Goal: Information Seeking & Learning: Learn about a topic

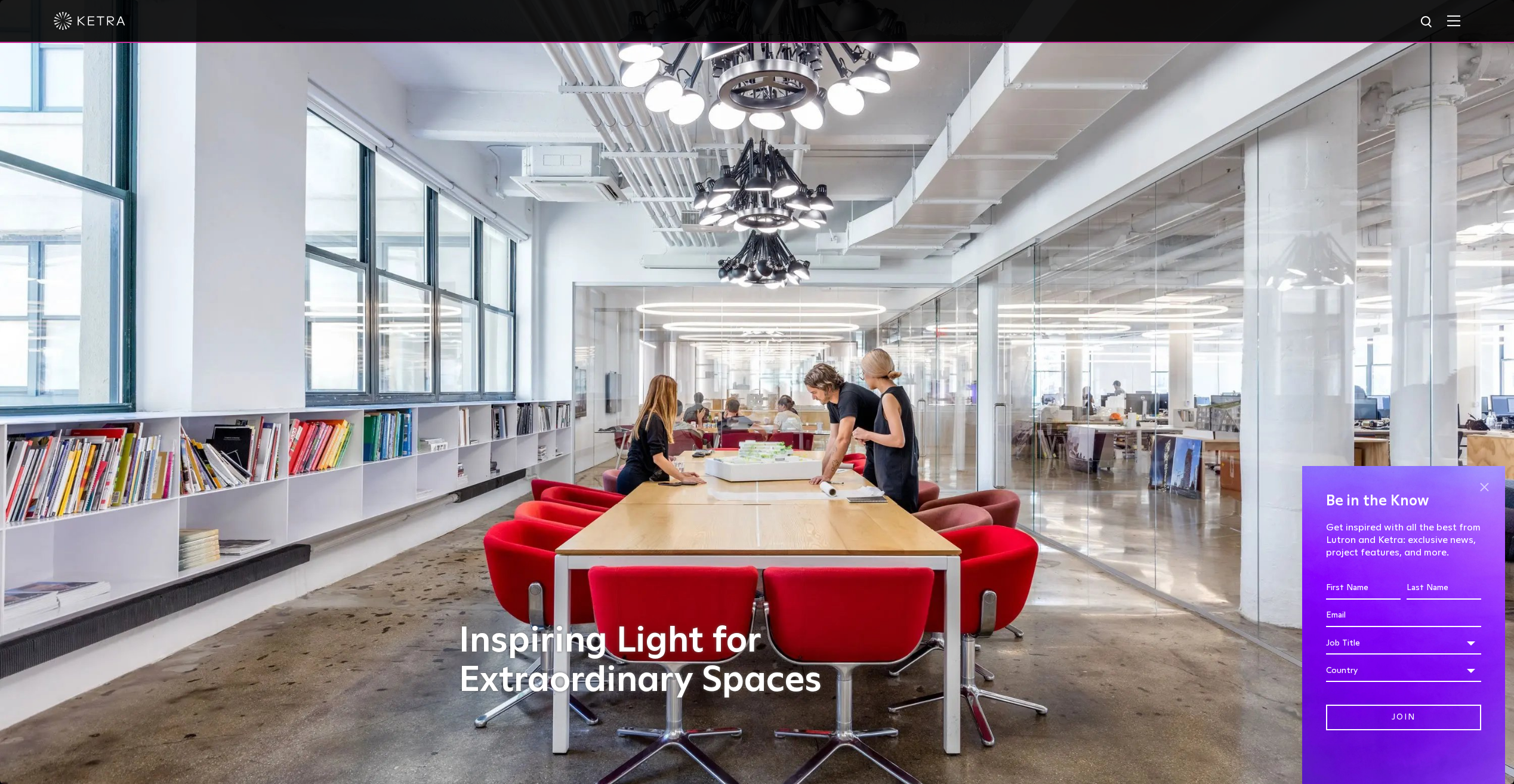
click at [1486, 490] on span at bounding box center [1484, 487] width 18 height 18
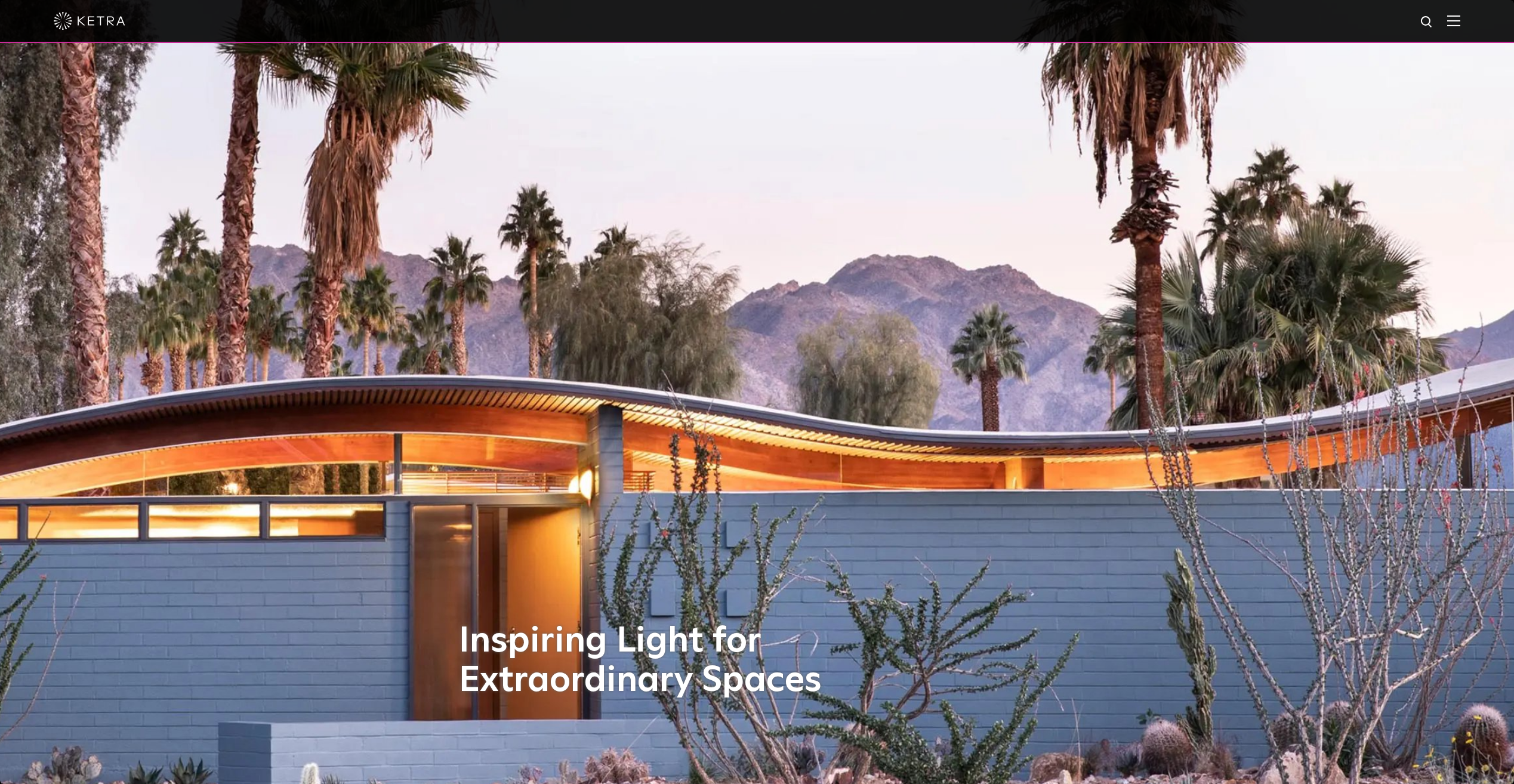
click at [1460, 19] on img at bounding box center [1454, 20] width 13 height 11
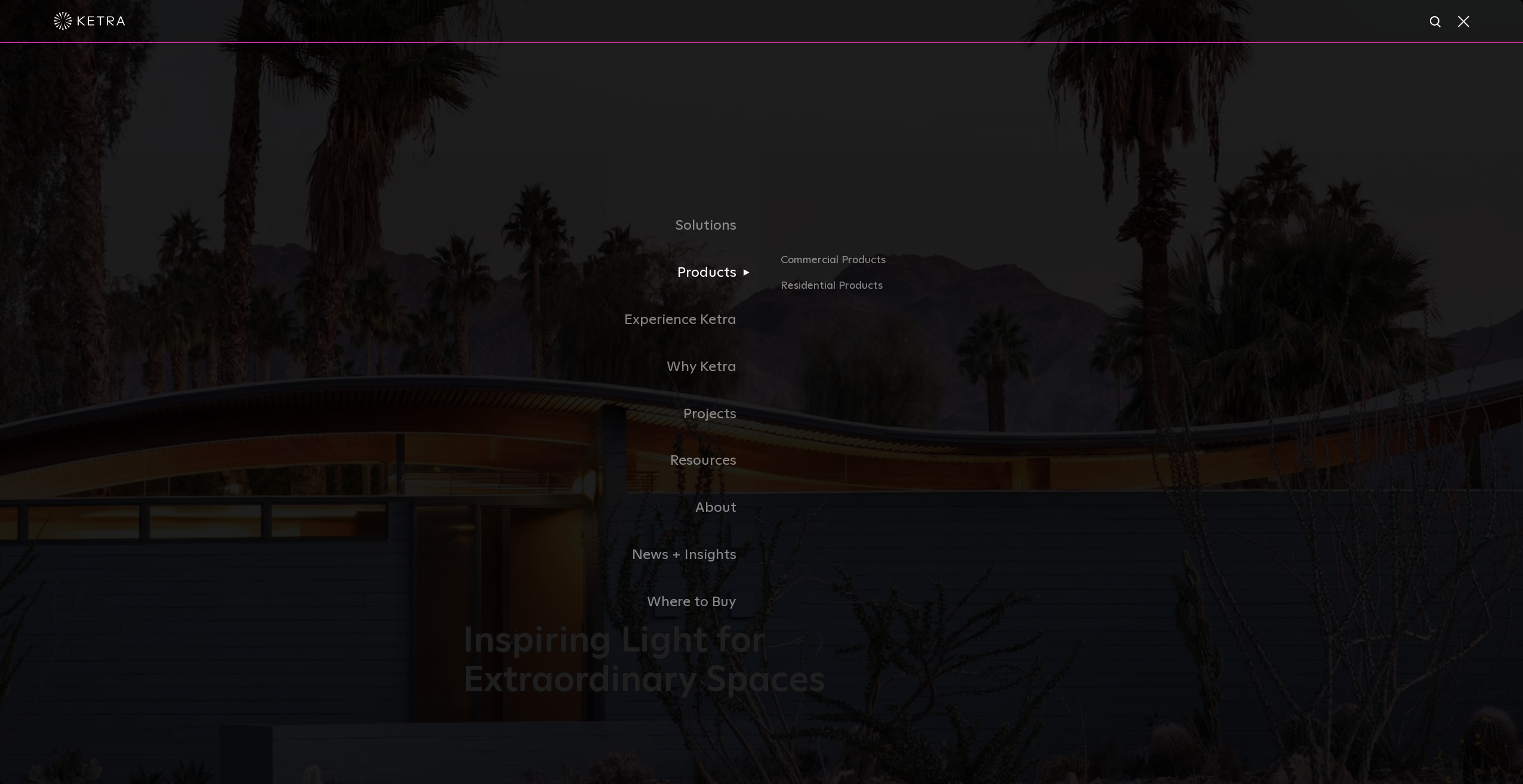
click at [695, 275] on link "Products" at bounding box center [613, 272] width 298 height 47
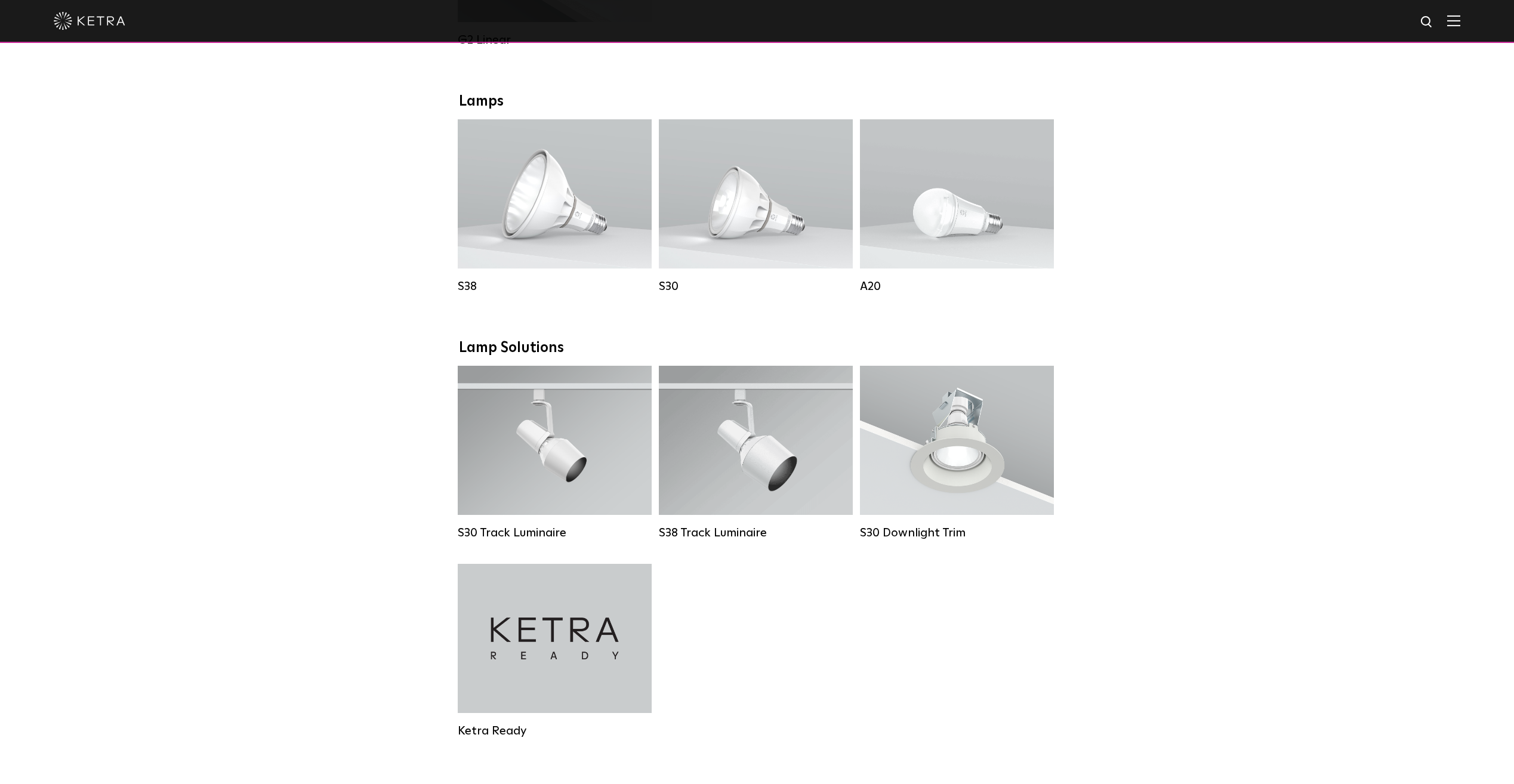
scroll to position [835, 0]
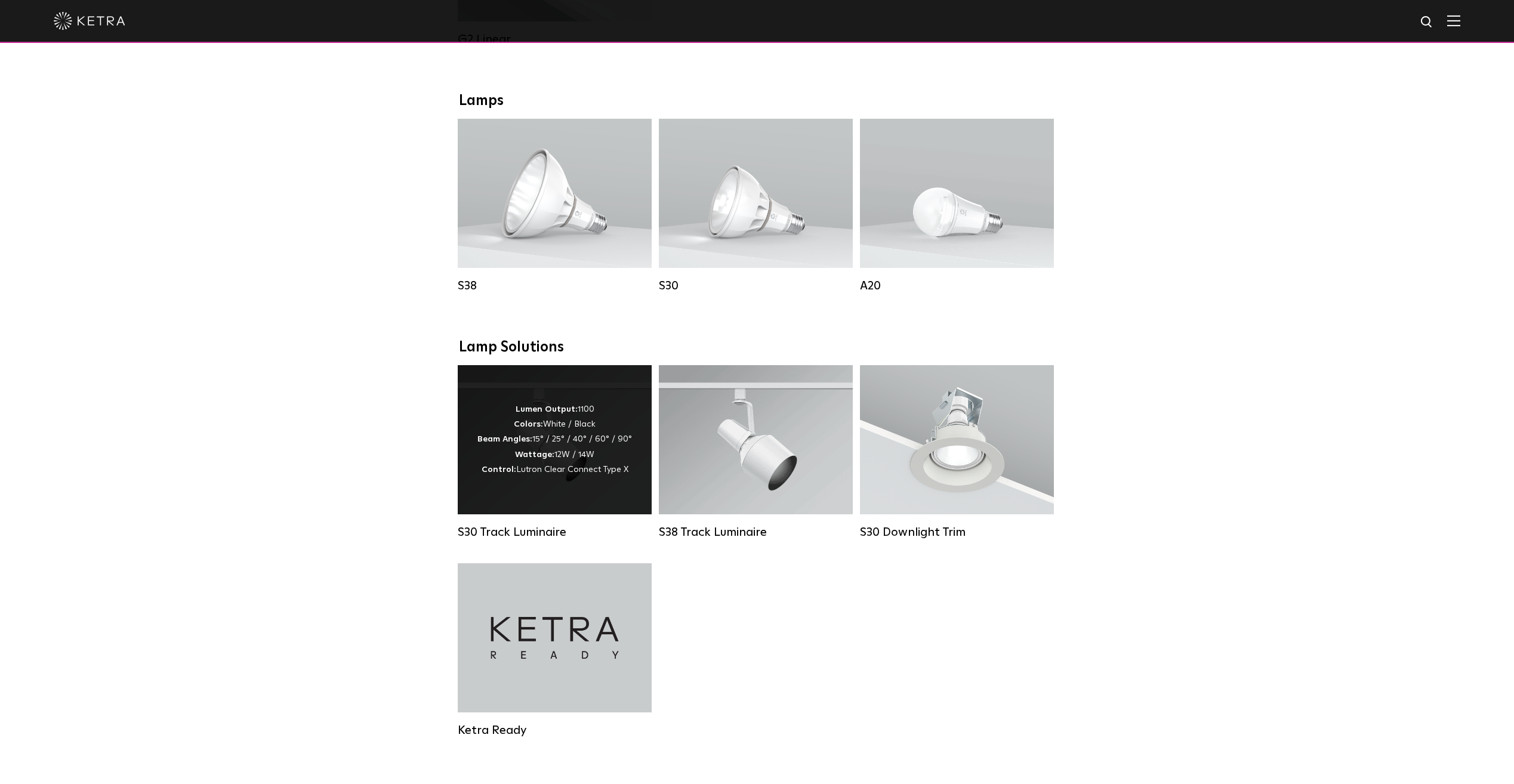
click at [581, 445] on div "Lumen Output: 1100 Colors: White / Black Beam Angles: 15° / 25° / 40° / 60° / 9…" at bounding box center [554, 439] width 154 height 75
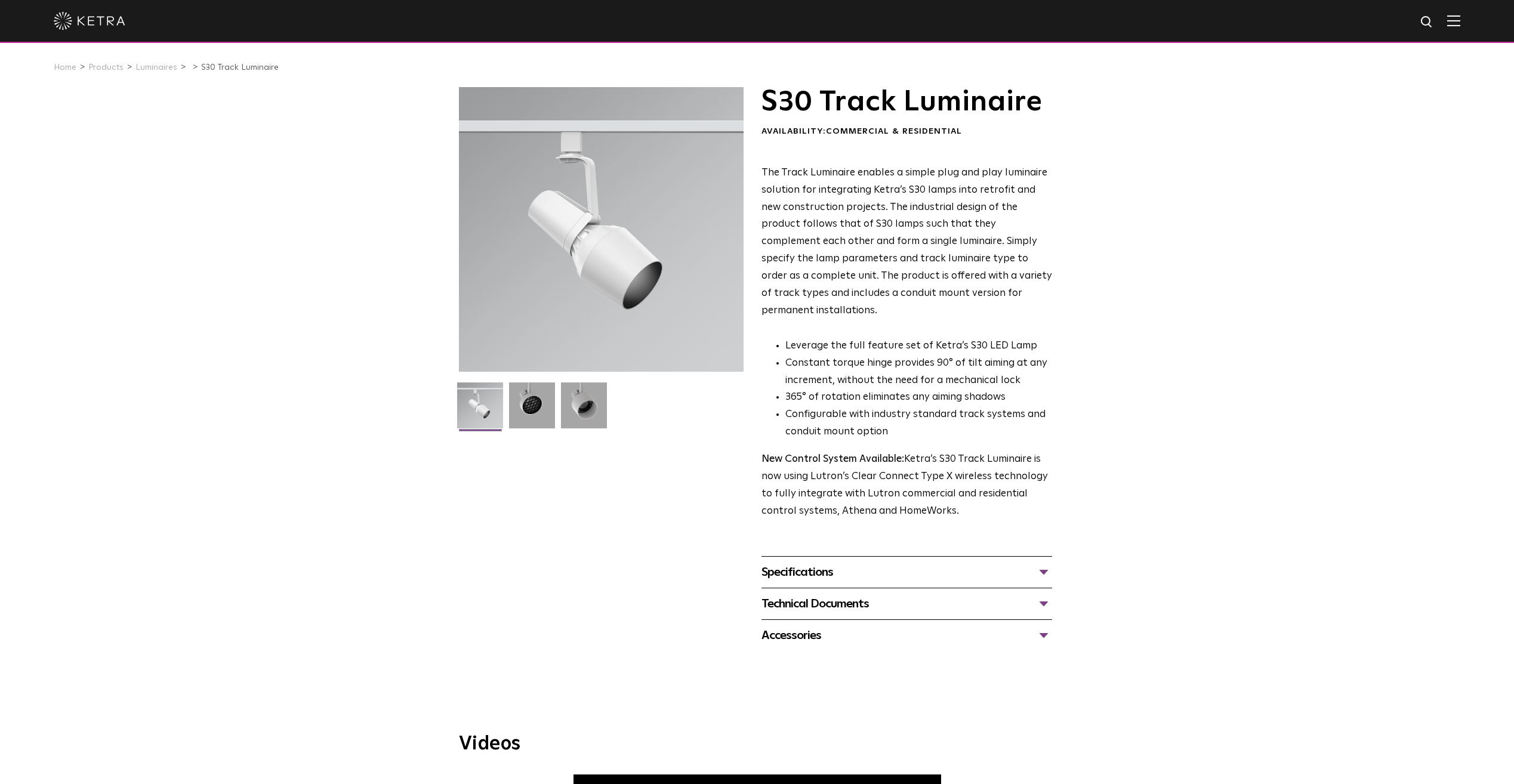
click at [780, 562] on div "Specifications" at bounding box center [907, 572] width 291 height 19
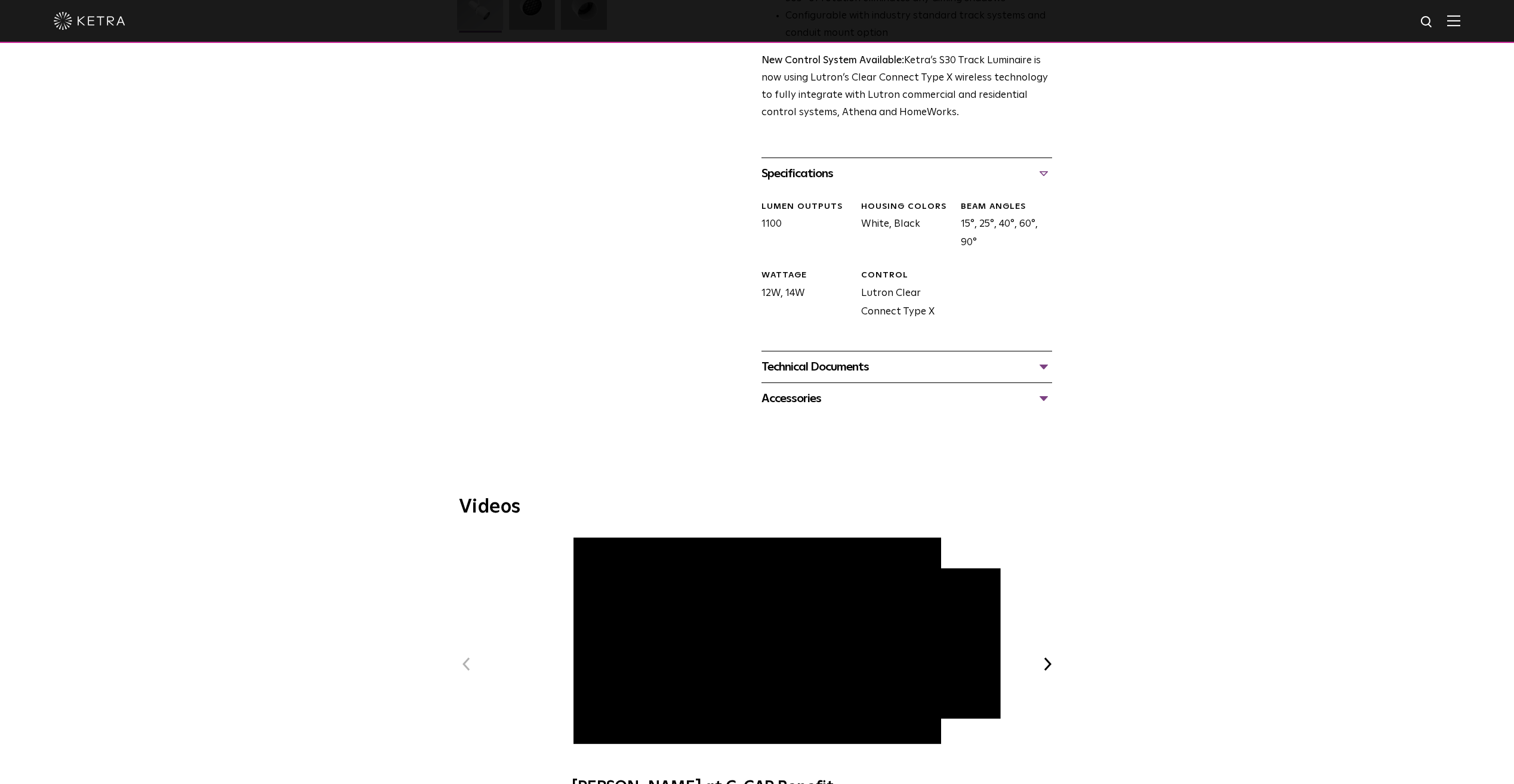
scroll to position [298, 0]
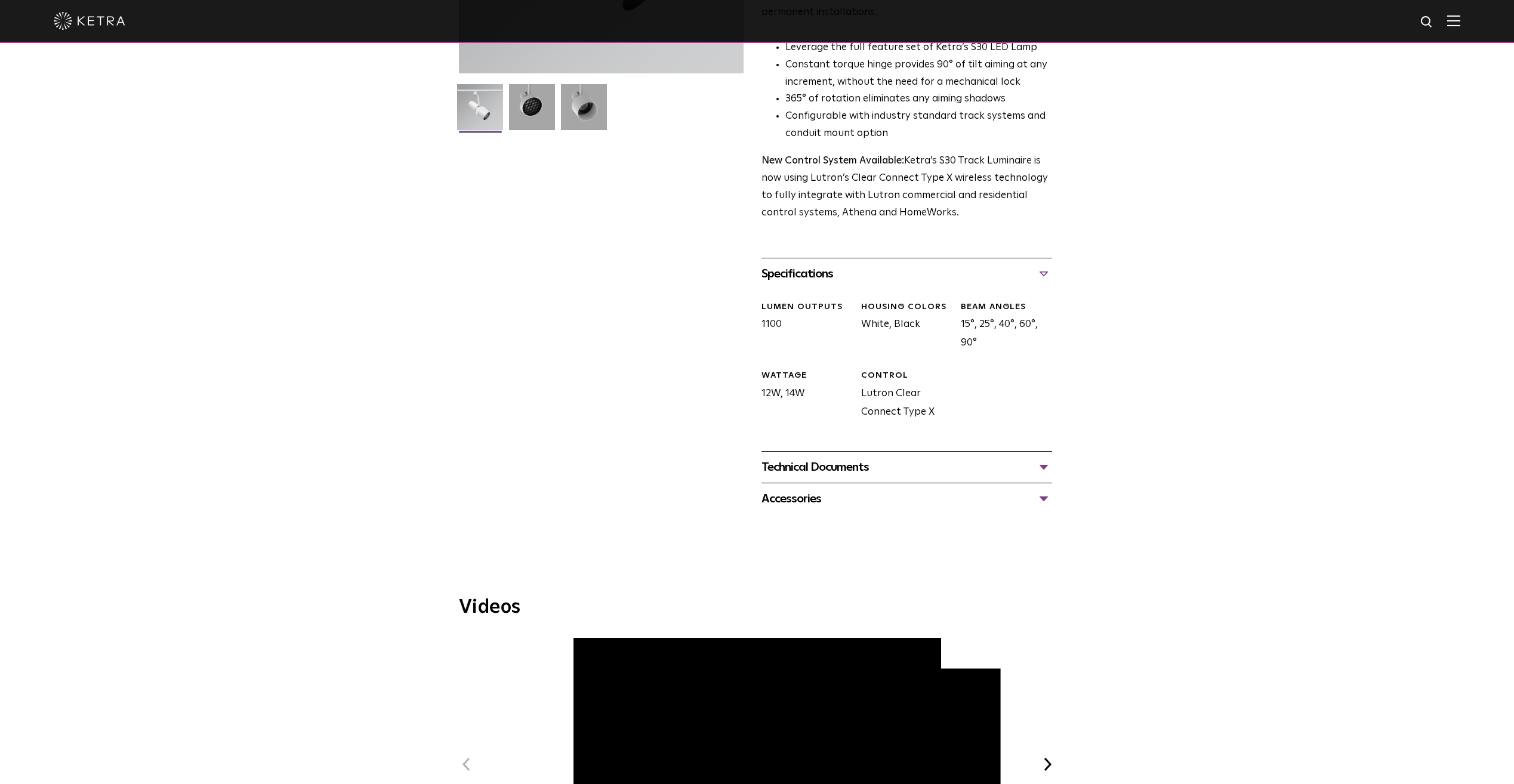
click at [779, 457] on div "Technical Documents" at bounding box center [907, 467] width 291 height 19
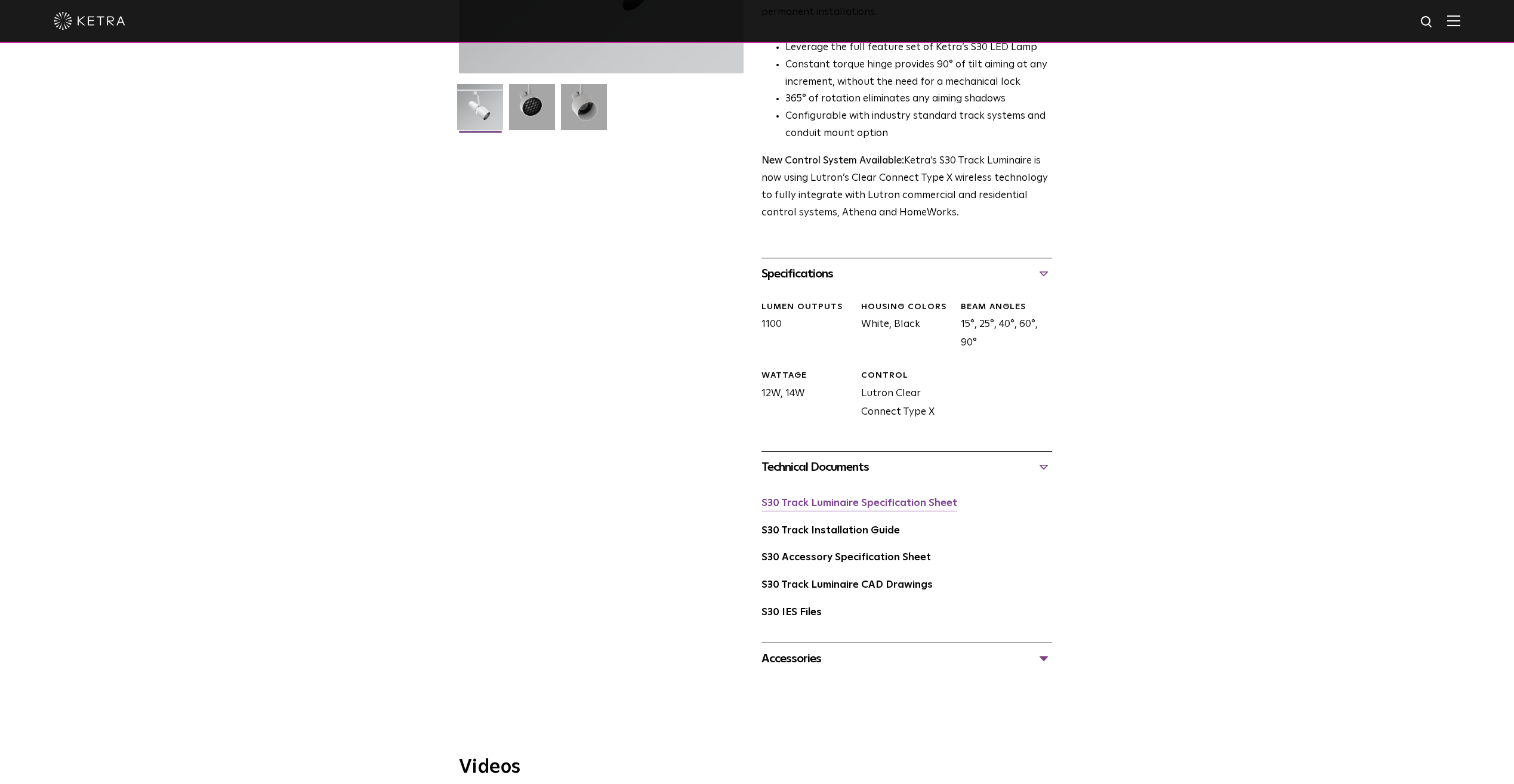
click at [793, 498] on link "S30 Track Luminaire Specification Sheet" at bounding box center [860, 504] width 195 height 10
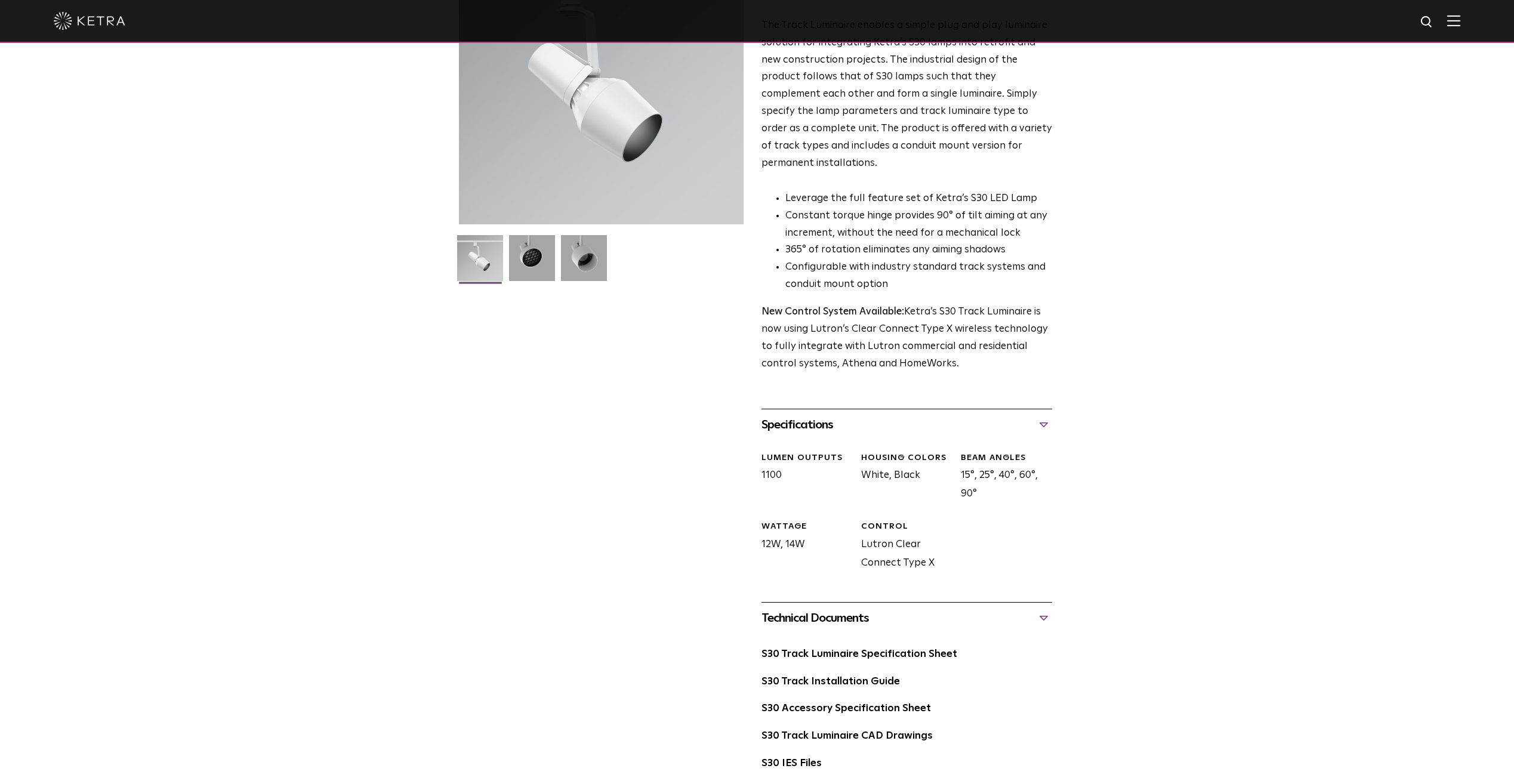
scroll to position [0, 0]
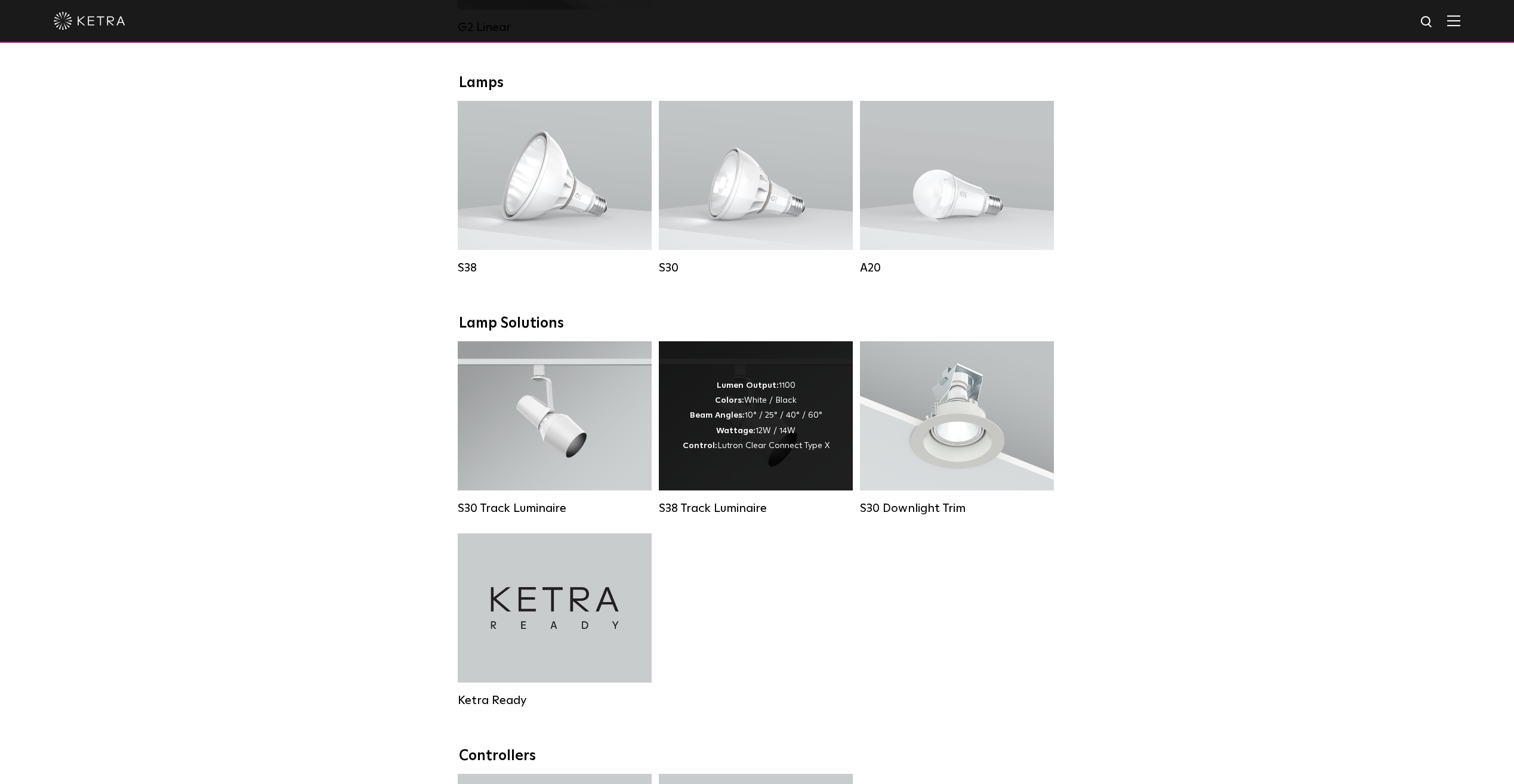
click at [754, 436] on div "Lumen Output: 1100 Colors: White / Black Beam Angles: 10° / 25° / 40° / 60° Wat…" at bounding box center [756, 415] width 147 height 75
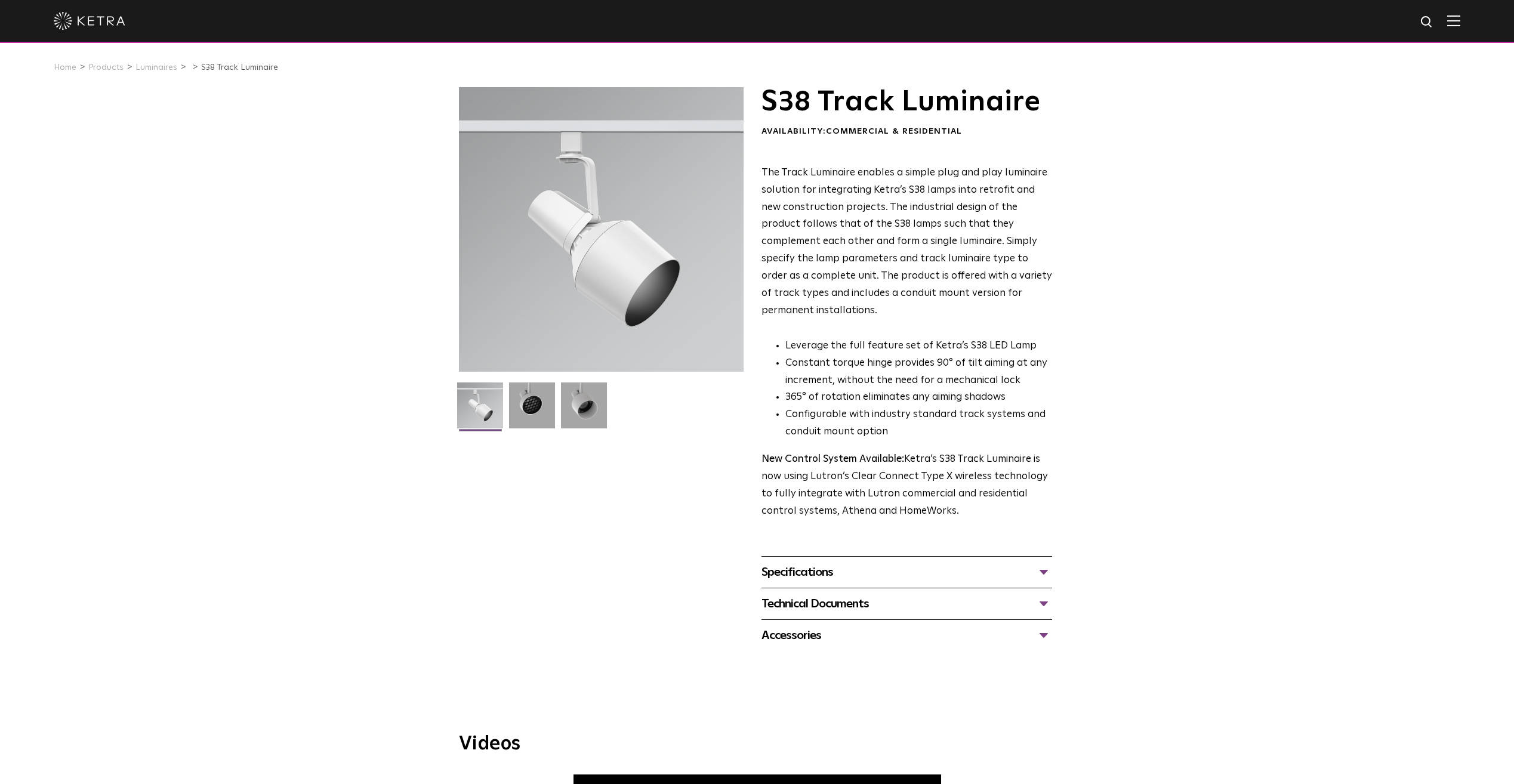
click at [869, 595] on div "Technical Documents" at bounding box center [907, 604] width 291 height 19
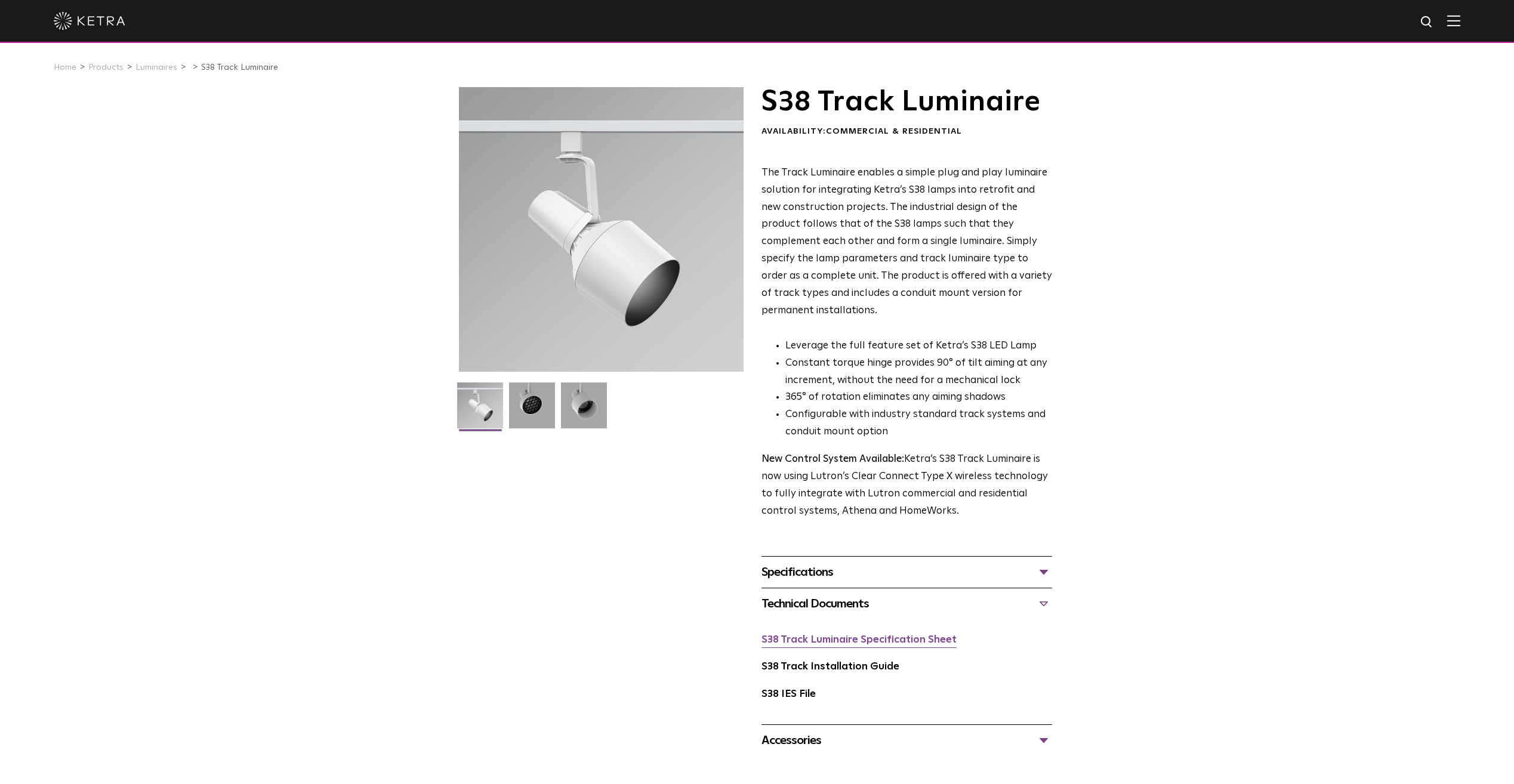
click at [811, 635] on link "S38 Track Luminaire Specification Sheet" at bounding box center [860, 640] width 195 height 10
